Goal: Book appointment/travel/reservation

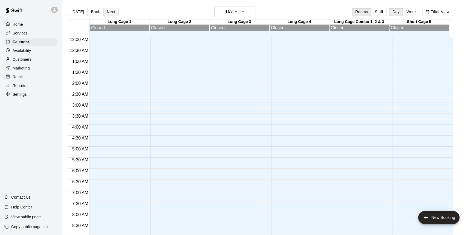
scroll to position [229, 0]
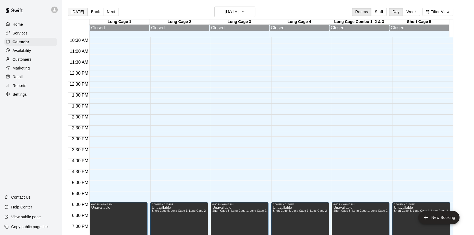
click at [76, 13] on button "[DATE]" at bounding box center [78, 12] width 20 height 8
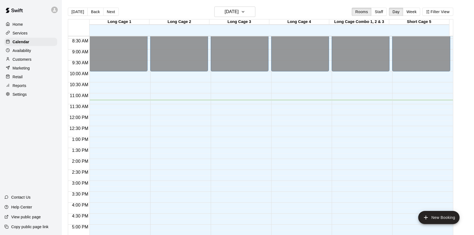
scroll to position [179, 0]
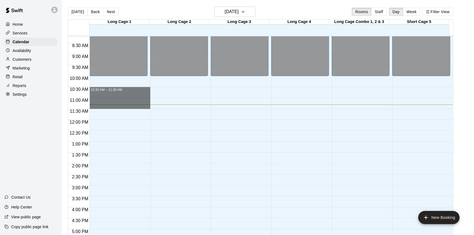
drag, startPoint x: 132, startPoint y: 90, endPoint x: 132, endPoint y: 106, distance: 15.9
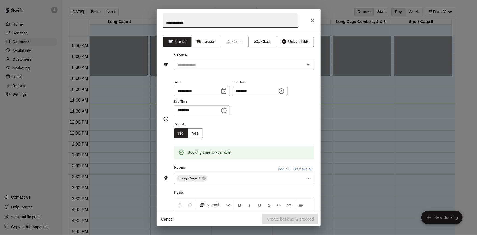
type input "**********"
drag, startPoint x: 222, startPoint y: 71, endPoint x: 213, endPoint y: 69, distance: 9.2
click at [223, 71] on div "**********" at bounding box center [239, 122] width 164 height 180
click at [213, 69] on div "​" at bounding box center [244, 65] width 140 height 10
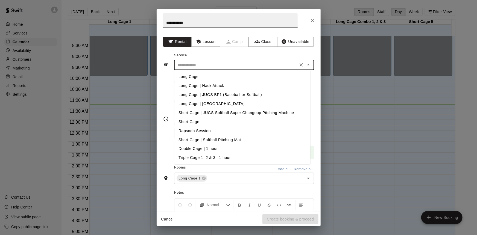
click at [211, 77] on li "Long Cage" at bounding box center [242, 76] width 136 height 9
type input "*********"
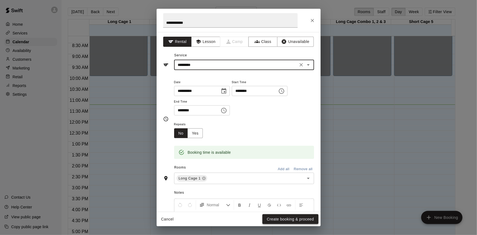
click at [285, 220] on button "Create booking & proceed" at bounding box center [291, 219] width 56 height 10
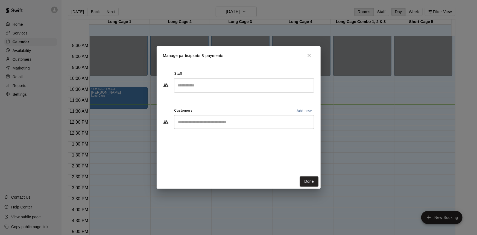
click at [239, 126] on div "​" at bounding box center [244, 122] width 140 height 14
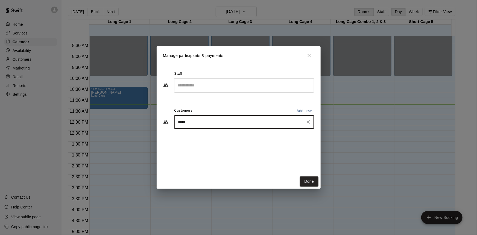
type input "******"
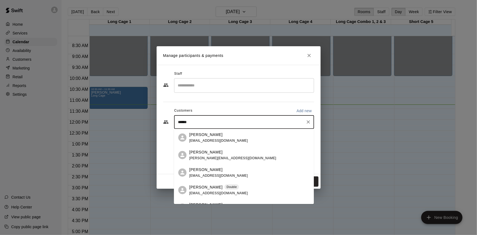
click at [234, 187] on div "[PERSON_NAME] Double [EMAIL_ADDRESS][DOMAIN_NAME]" at bounding box center [249, 190] width 120 height 12
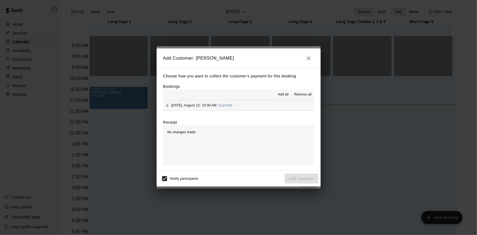
click at [243, 99] on div "Add all Remove all" at bounding box center [238, 94] width 151 height 11
click at [241, 106] on button "[DATE], August 12: 10:30 AM (Current)" at bounding box center [238, 105] width 151 height 10
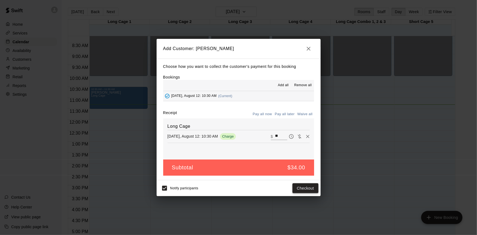
click at [303, 184] on button "Checkout" at bounding box center [306, 188] width 26 height 10
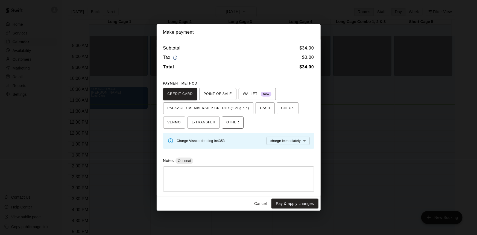
drag, startPoint x: 213, startPoint y: 108, endPoint x: 237, endPoint y: 118, distance: 25.9
click at [213, 108] on span "PACKAGE / MEMBERSHIP CREDITS (1 eligible)" at bounding box center [209, 108] width 82 height 9
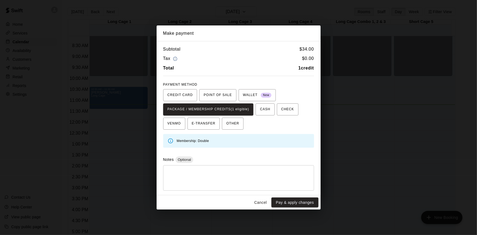
click at [289, 198] on button "Pay & apply changes" at bounding box center [295, 203] width 47 height 10
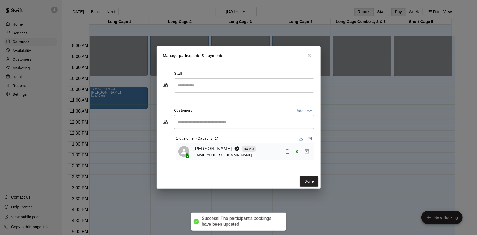
click at [299, 177] on div "Done" at bounding box center [239, 181] width 164 height 15
click at [301, 177] on button "Done" at bounding box center [309, 181] width 18 height 10
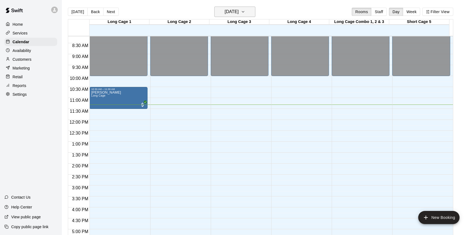
click at [256, 15] on div "[DATE] Back [DATE][DATE] Rooms Staff Day Week Filter View" at bounding box center [260, 13] width 385 height 13
click at [249, 12] on button "[DATE]" at bounding box center [234, 12] width 41 height 10
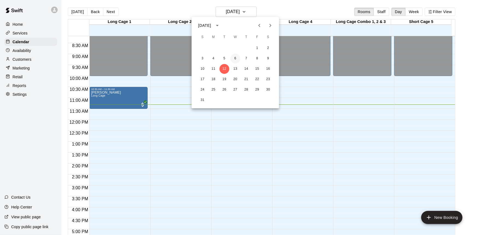
click at [237, 60] on button "6" at bounding box center [236, 59] width 10 height 10
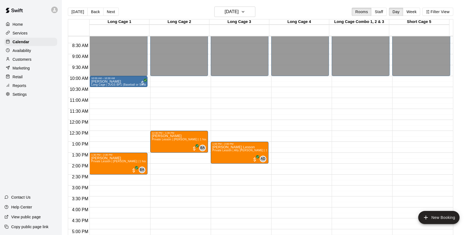
click at [93, 10] on button "Back" at bounding box center [95, 12] width 16 height 8
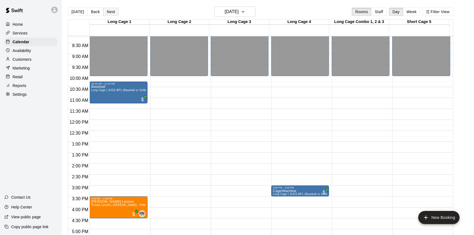
click at [112, 11] on button "Next" at bounding box center [110, 12] width 15 height 8
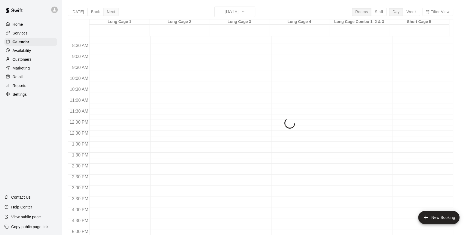
click at [112, 11] on div "[DATE] Back [DATE][DATE] Rooms Staff Day Week Filter View Long Cage 1 06 Wed Lo…" at bounding box center [260, 124] width 385 height 235
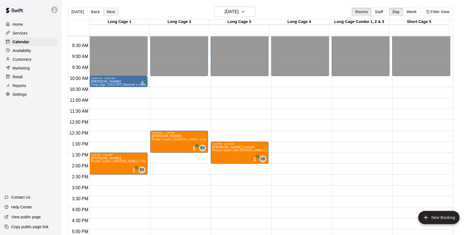
click at [112, 11] on button "Next" at bounding box center [110, 12] width 15 height 8
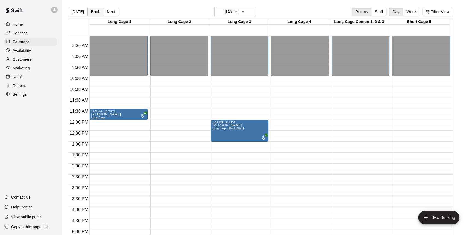
click at [92, 11] on button "Back" at bounding box center [95, 12] width 16 height 8
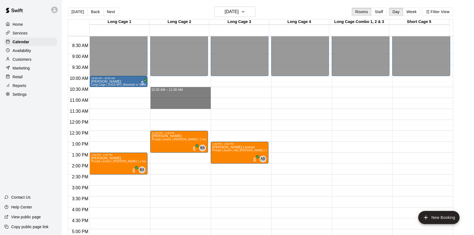
drag, startPoint x: 193, startPoint y: 90, endPoint x: 190, endPoint y: 105, distance: 14.6
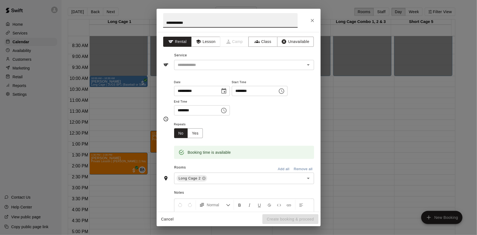
type input "**********"
click at [211, 76] on div "**********" at bounding box center [238, 118] width 151 height 89
click at [211, 63] on input "text" at bounding box center [236, 65] width 121 height 7
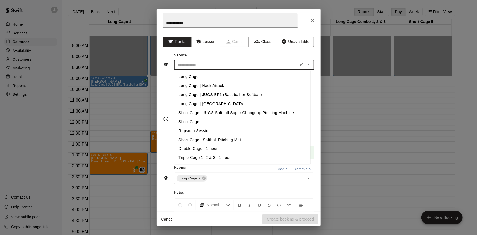
click at [218, 77] on li "Long Cage" at bounding box center [242, 76] width 136 height 9
type input "*********"
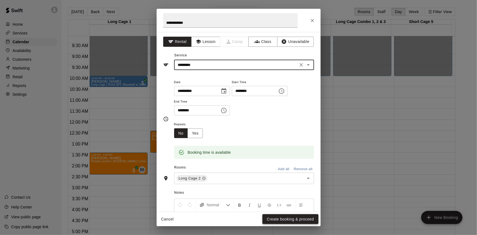
click at [293, 215] on button "Create booking & proceed" at bounding box center [291, 219] width 56 height 10
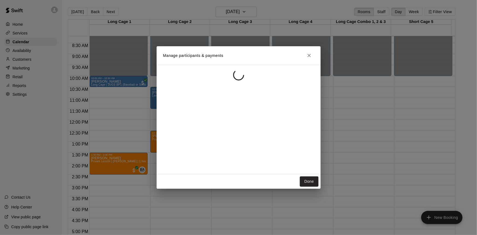
click at [248, 114] on div at bounding box center [239, 119] width 164 height 109
click at [229, 122] on input "Start typing to search customers..." at bounding box center [244, 121] width 135 height 5
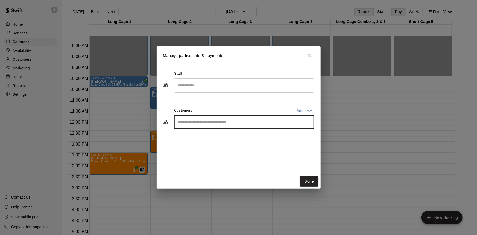
type input "*"
type input "*****"
click at [213, 137] on div "[PERSON_NAME] Double [EMAIL_ADDRESS][DOMAIN_NAME]" at bounding box center [218, 138] width 59 height 12
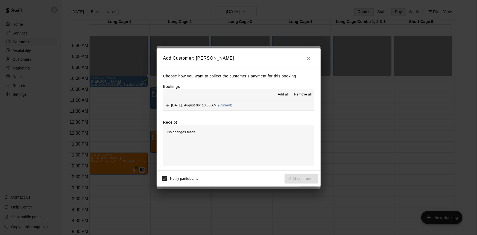
click at [256, 99] on div "Add all Remove all" at bounding box center [238, 94] width 151 height 11
click at [254, 105] on button "[DATE], August 06: 10:30 AM (Current)" at bounding box center [238, 105] width 151 height 10
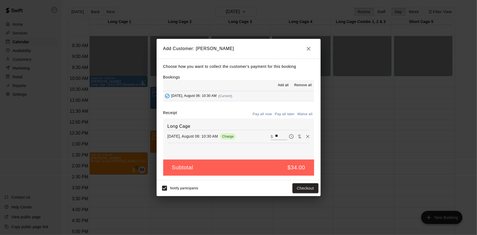
click at [305, 194] on div "Notify participants Checkout" at bounding box center [239, 188] width 160 height 11
click at [304, 188] on button "Checkout" at bounding box center [306, 188] width 26 height 10
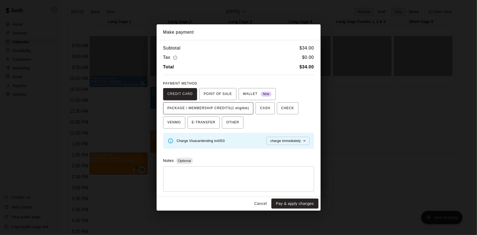
click at [250, 110] on span "PACKAGE / MEMBERSHIP CREDITS (1 eligible)" at bounding box center [209, 108] width 82 height 9
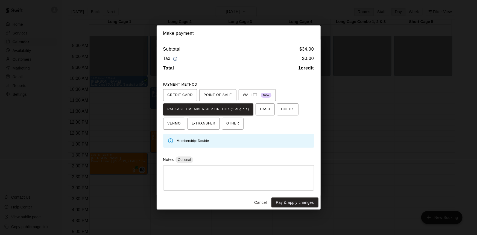
click at [294, 210] on div "Make payment Subtotal $ 34.00 Tax $ 0.00 Total 1 credit PAYMENT METHOD CREDIT C…" at bounding box center [238, 117] width 477 height 235
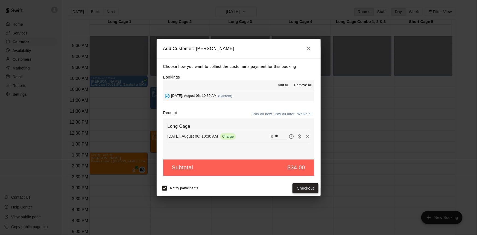
click at [303, 189] on button "Checkout" at bounding box center [306, 188] width 26 height 10
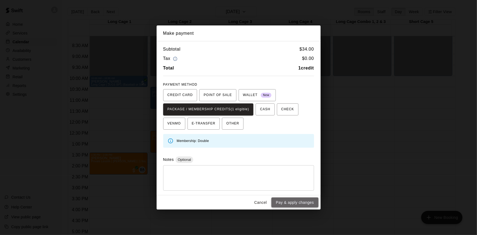
click at [298, 201] on button "Pay & apply changes" at bounding box center [295, 203] width 47 height 10
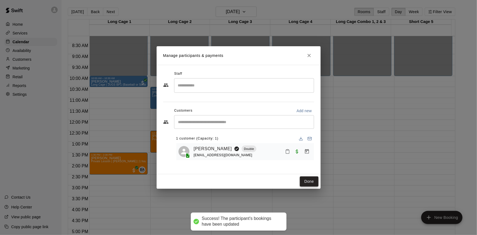
click at [307, 183] on button "Done" at bounding box center [309, 181] width 18 height 10
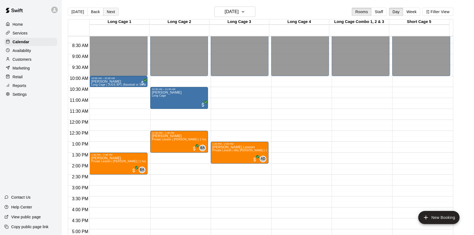
click at [108, 7] on div "[DATE] Back [DATE][DATE] Rooms Staff Day Week Filter View" at bounding box center [260, 13] width 385 height 13
click at [108, 8] on button "Next" at bounding box center [110, 12] width 15 height 8
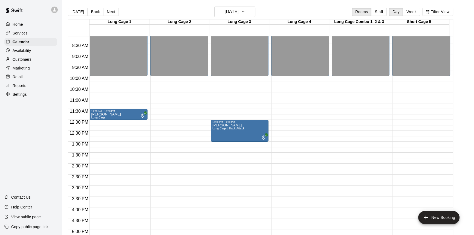
click at [109, 12] on button "Next" at bounding box center [110, 12] width 15 height 8
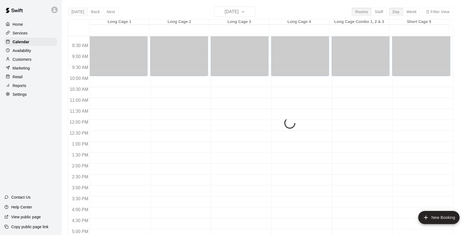
click at [81, 11] on button "[DATE]" at bounding box center [78, 12] width 20 height 8
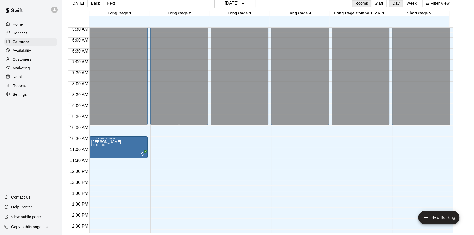
scroll to position [121, 0]
click at [109, 5] on button "Next" at bounding box center [110, 3] width 15 height 8
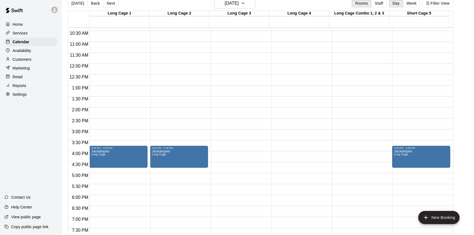
scroll to position [196, 0]
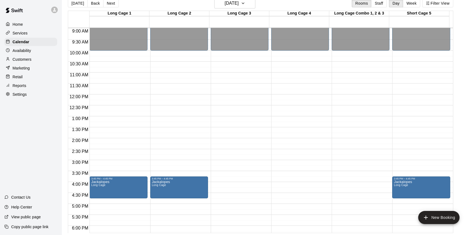
click at [109, 4] on button "Next" at bounding box center [110, 3] width 15 height 8
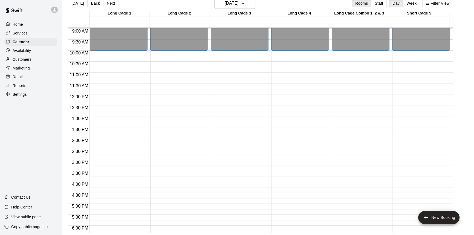
click at [108, 3] on button "Next" at bounding box center [110, 3] width 15 height 8
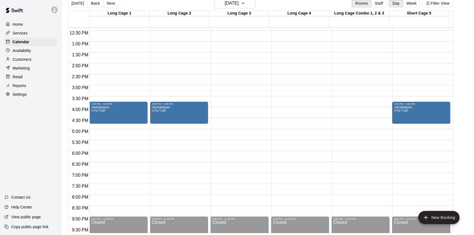
scroll to position [221, 0]
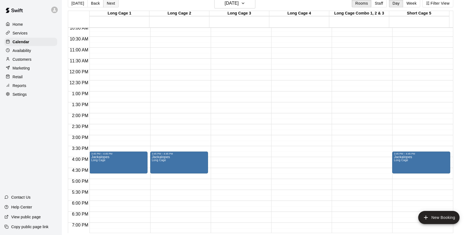
click at [111, 6] on button "Next" at bounding box center [110, 3] width 15 height 8
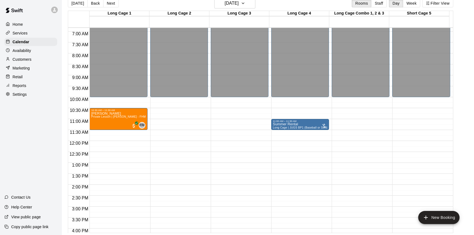
scroll to position [146, 0]
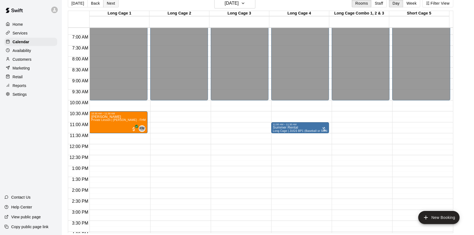
click at [107, 5] on button "Next" at bounding box center [110, 3] width 15 height 8
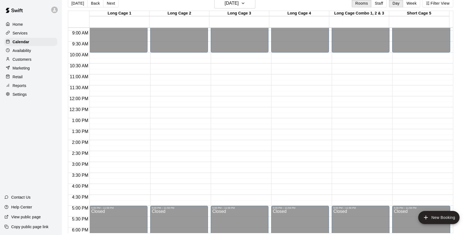
scroll to position [171, 0]
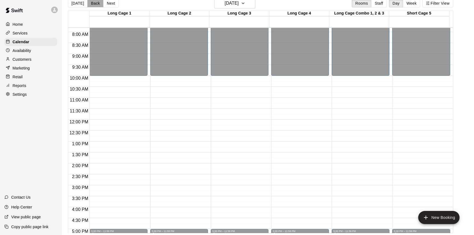
click at [96, 3] on button "Back" at bounding box center [95, 3] width 16 height 8
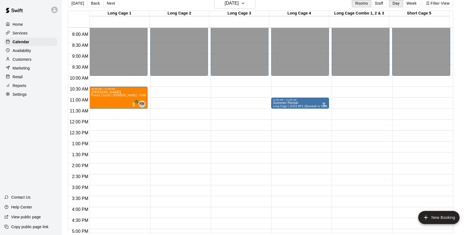
click at [117, 5] on div "[DATE] Back [DATE][DATE] Rooms Staff Day Week Filter View" at bounding box center [260, 4] width 385 height 13
click at [116, 5] on button "Next" at bounding box center [110, 3] width 15 height 8
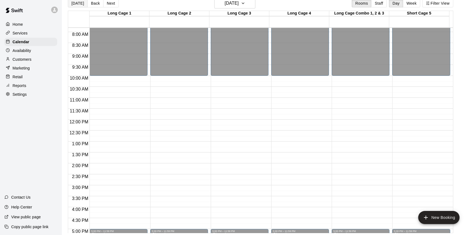
click at [74, 3] on button "[DATE]" at bounding box center [78, 3] width 20 height 8
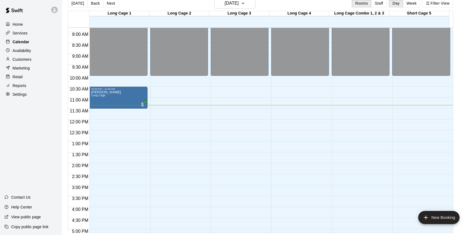
click at [28, 41] on p "Calendar" at bounding box center [21, 41] width 17 height 5
